Goal: Task Accomplishment & Management: Use online tool/utility

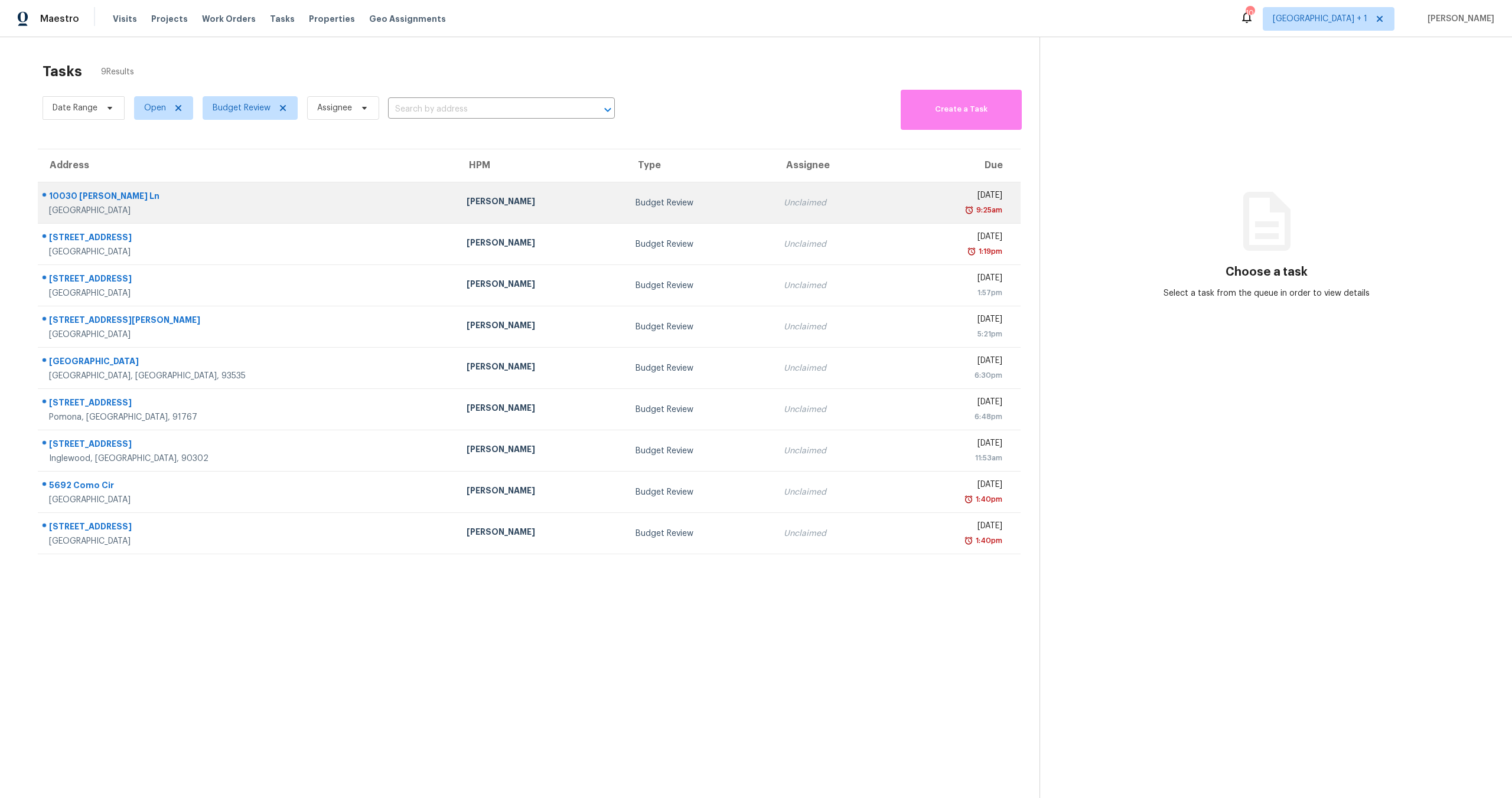
click at [902, 208] on div "9:25am" at bounding box center [952, 210] width 100 height 12
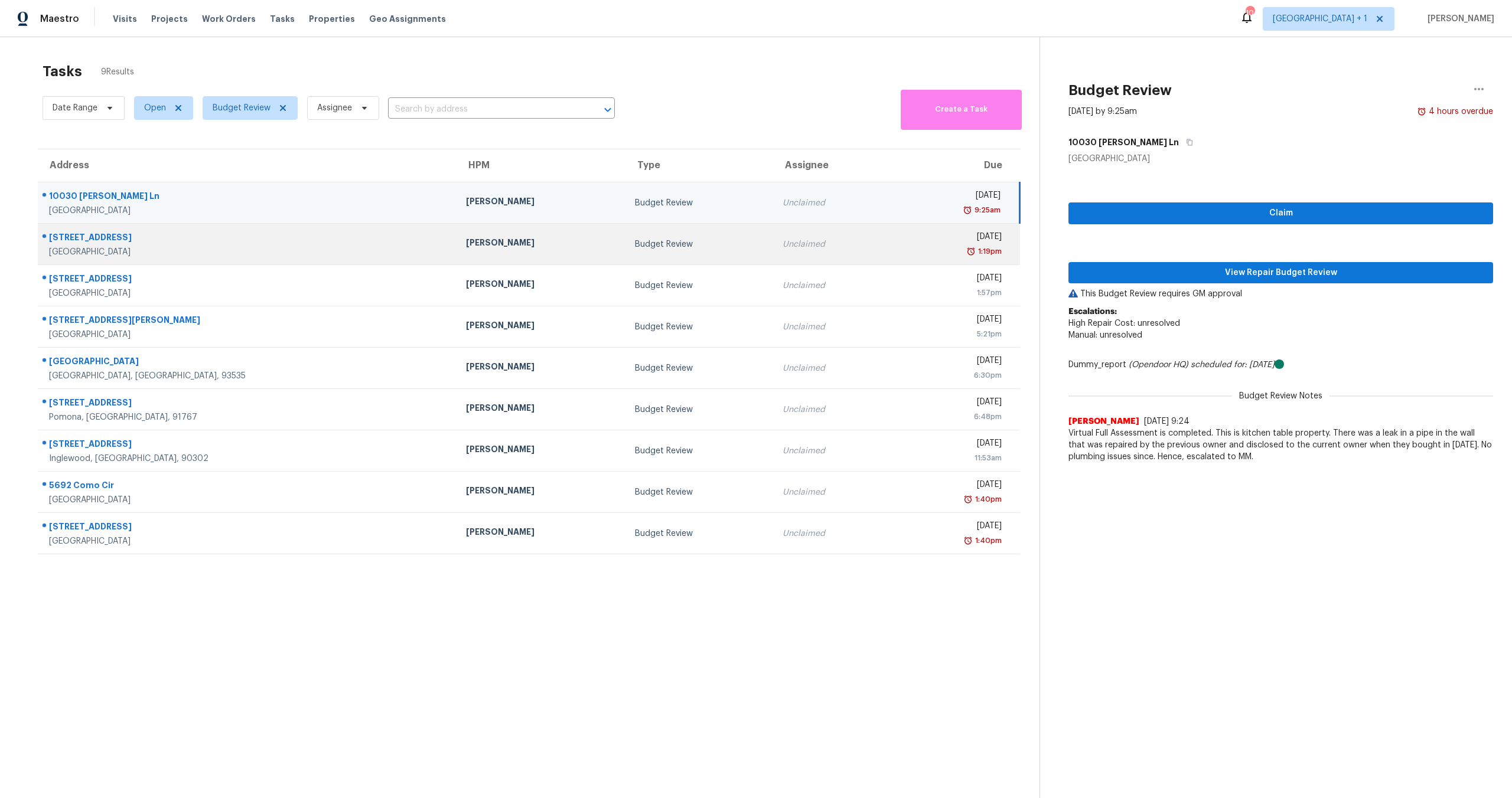
click at [901, 254] on div "1:19pm" at bounding box center [951, 251] width 101 height 12
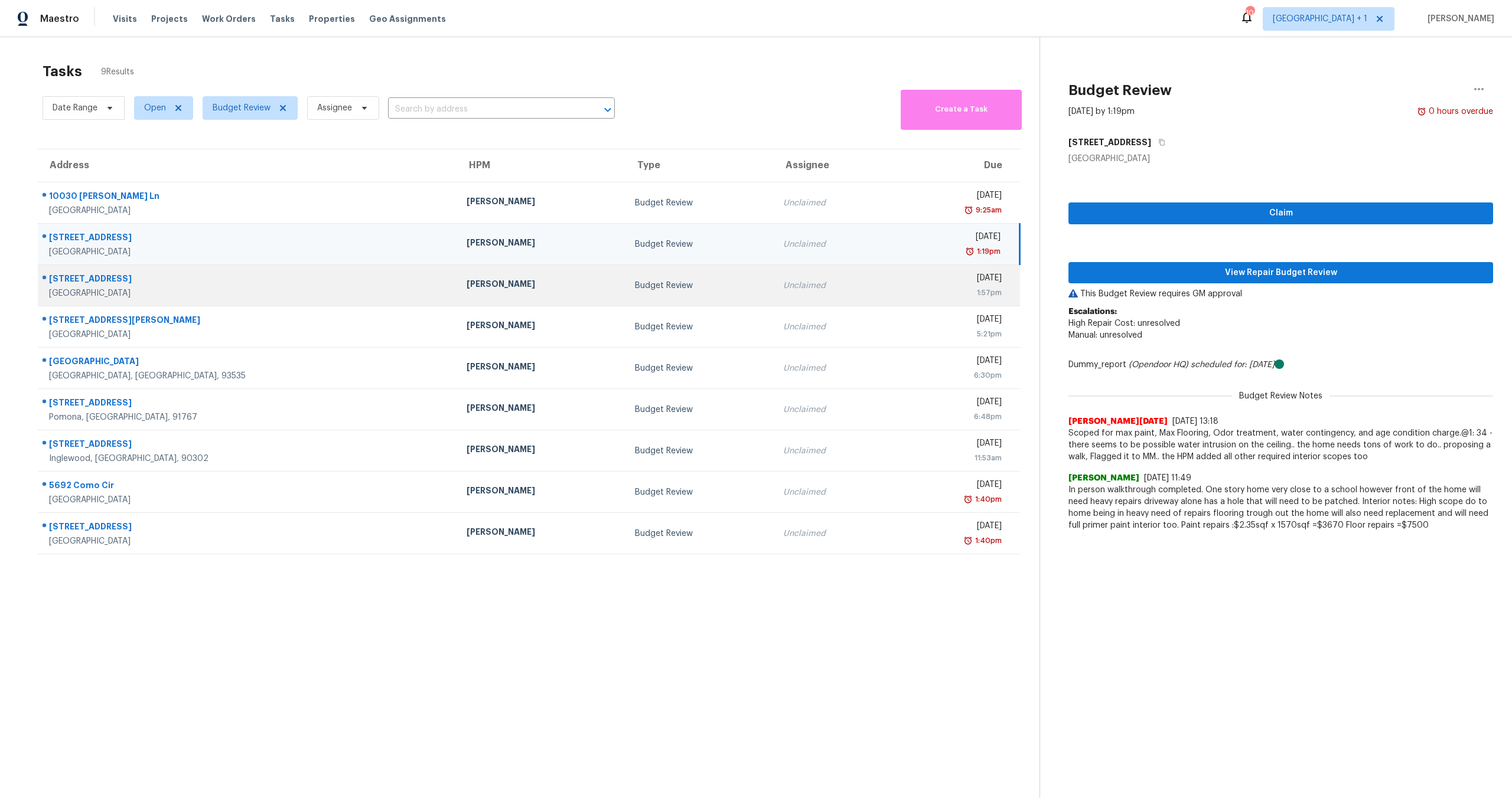
click at [901, 283] on div "[DATE]" at bounding box center [951, 279] width 100 height 15
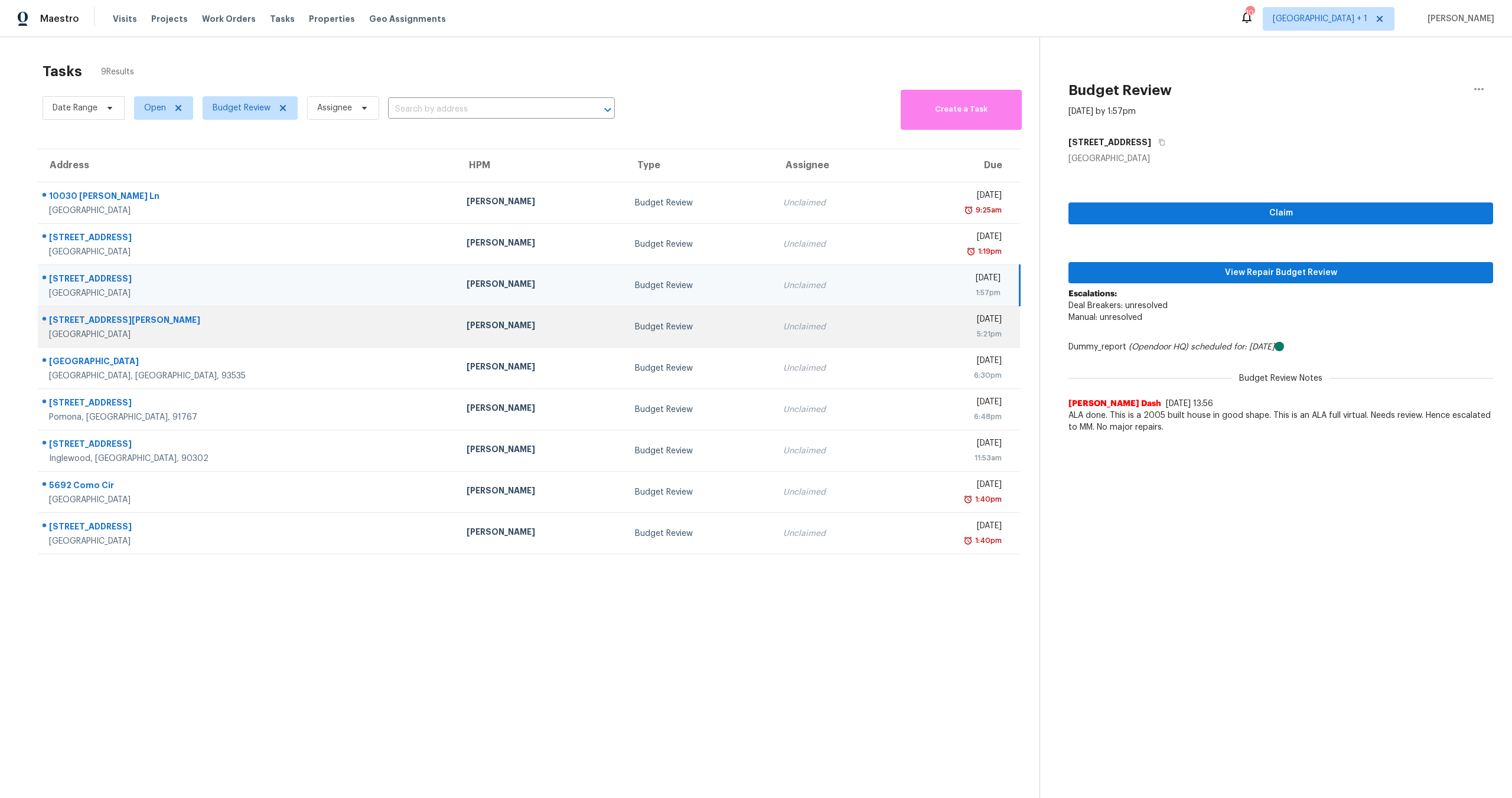
click at [901, 332] on div "5:21pm" at bounding box center [951, 334] width 100 height 12
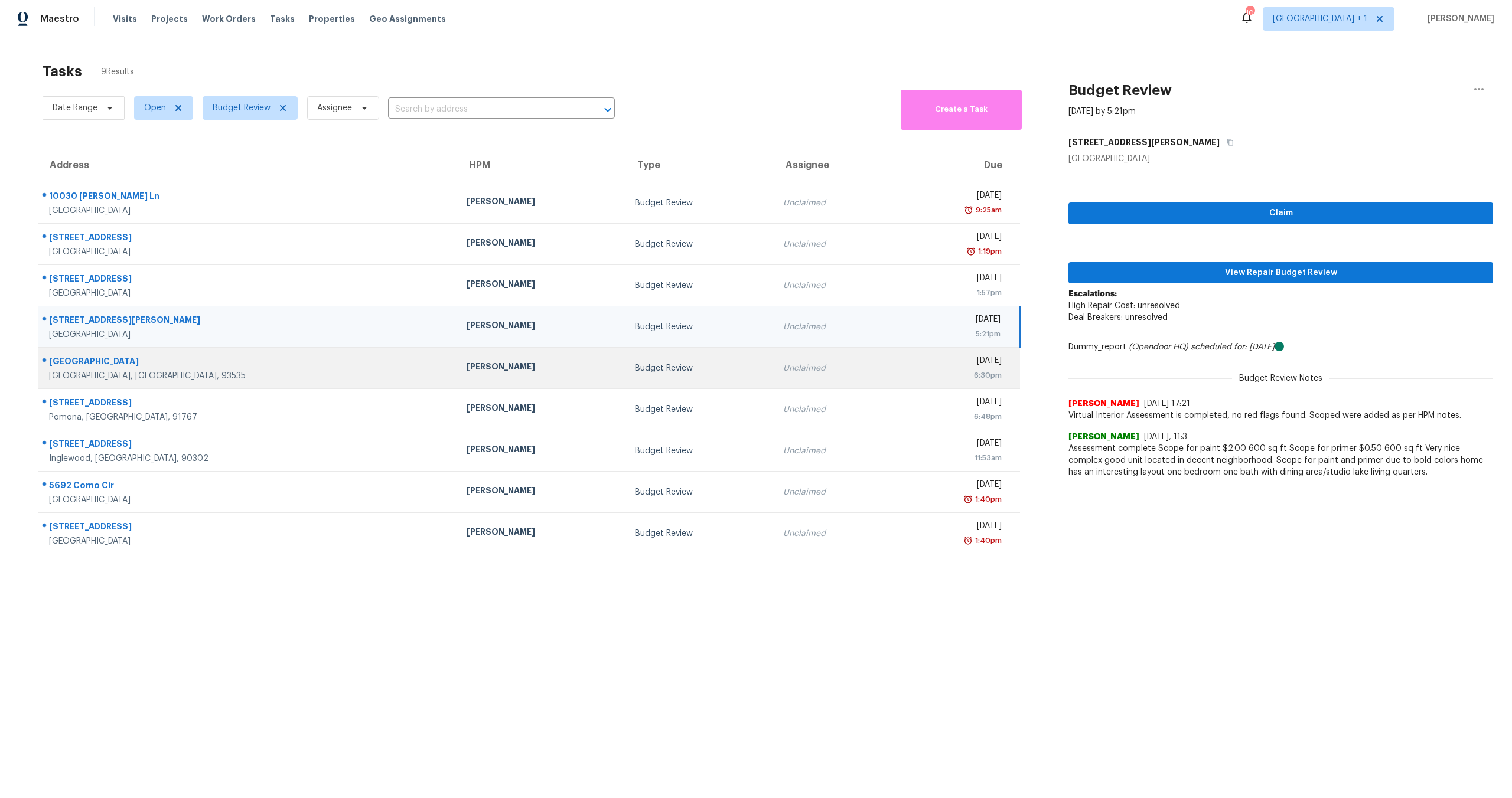
click at [901, 375] on div "6:30pm" at bounding box center [951, 375] width 100 height 12
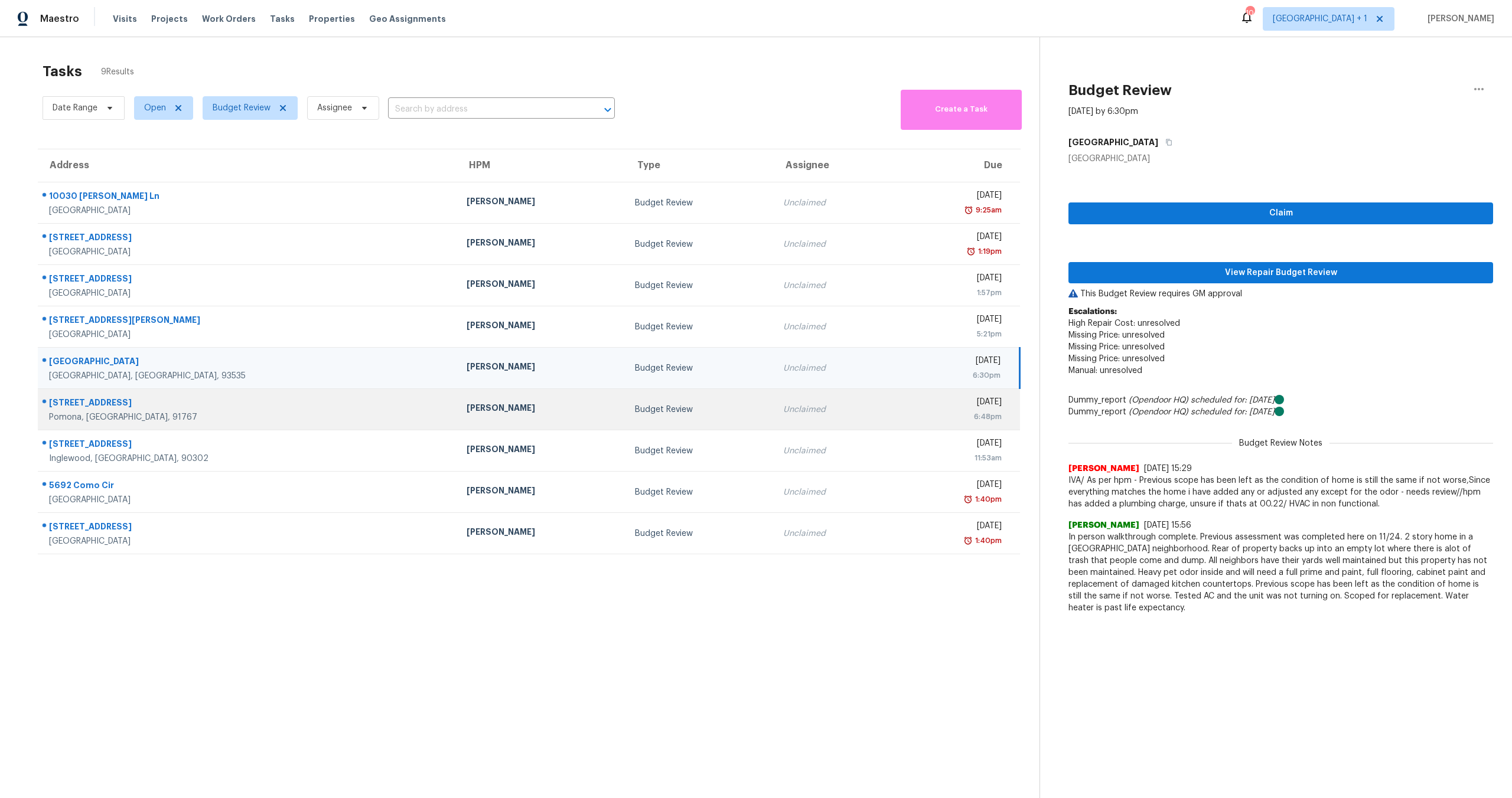
click at [892, 395] on td "[DATE] 6:48pm" at bounding box center [956, 410] width 128 height 42
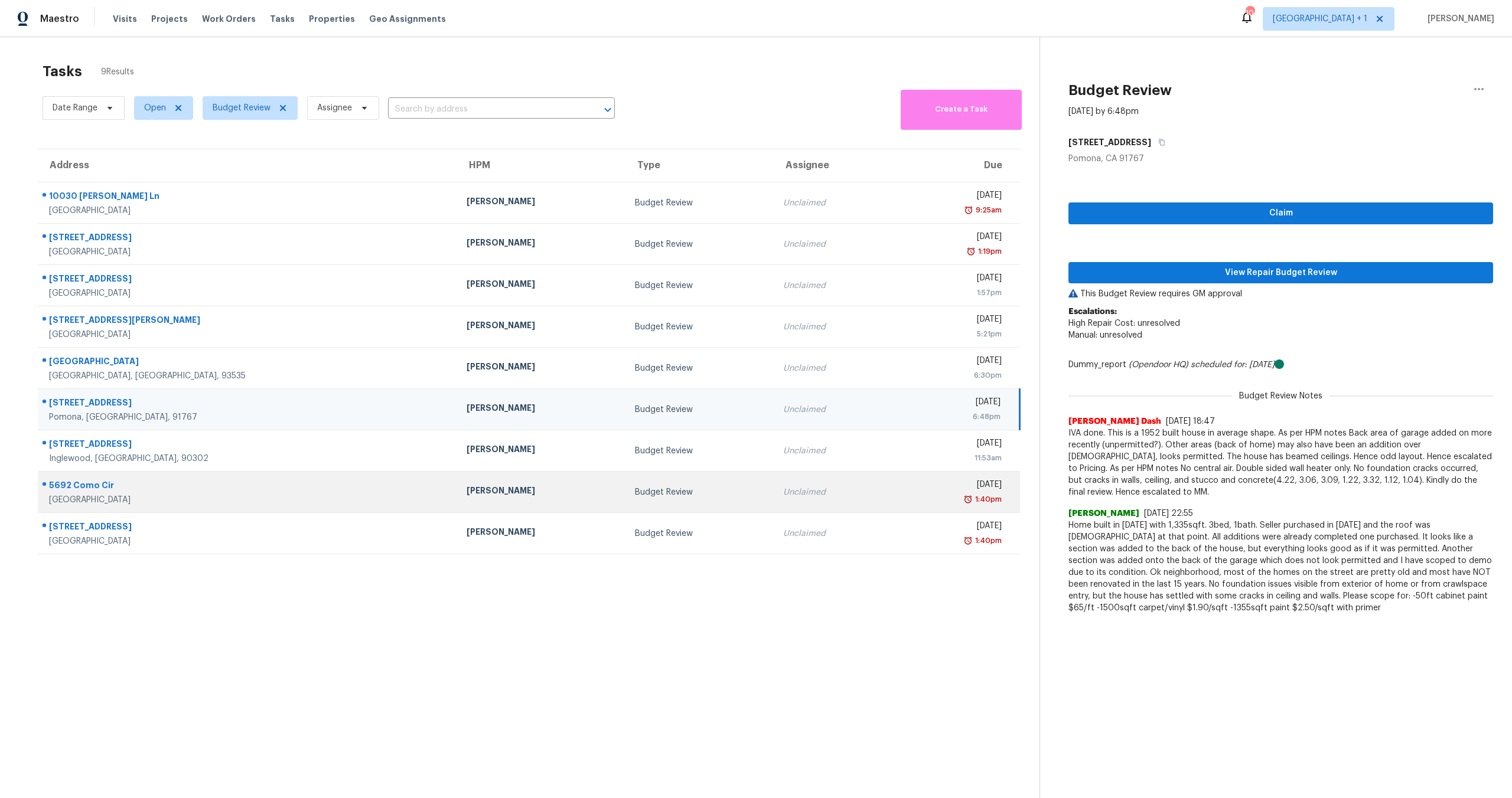
click at [901, 482] on div "[DATE]" at bounding box center [951, 486] width 100 height 15
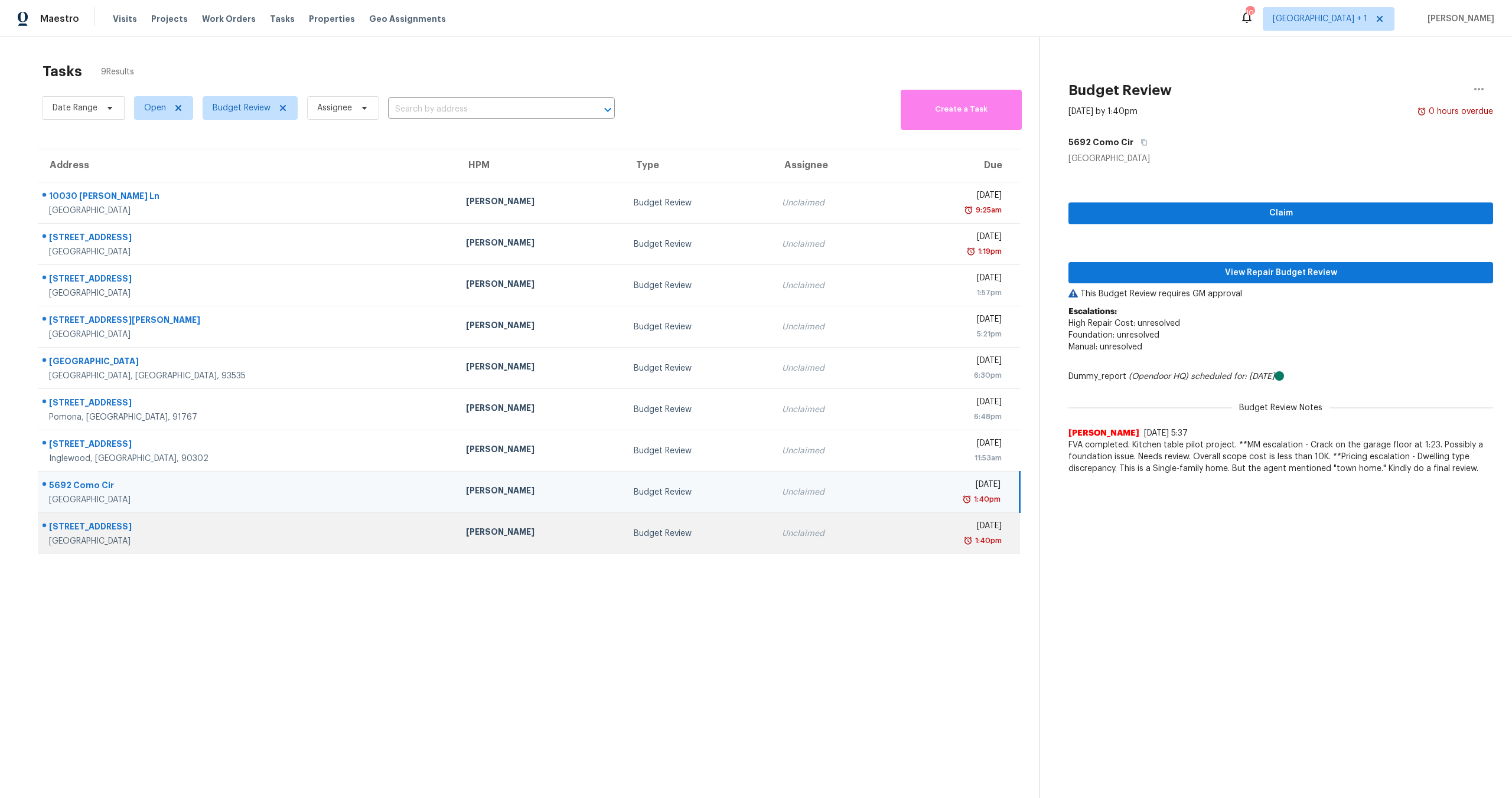
click at [900, 520] on div "[DATE]" at bounding box center [951, 527] width 102 height 15
